Goal: Task Accomplishment & Management: Manage account settings

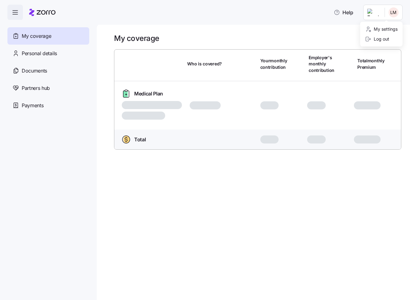
click at [392, 12] on html "Help My coverage Personal details Documents Partners hub Payments My coverage W…" at bounding box center [205, 148] width 410 height 296
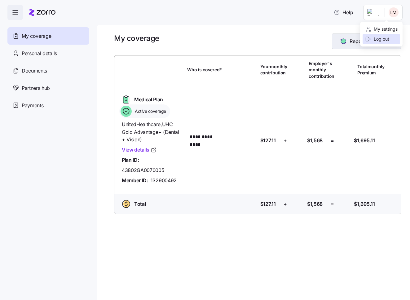
click at [383, 36] on div "Log out" at bounding box center [377, 39] width 24 height 7
